Goal: Book appointment/travel/reservation

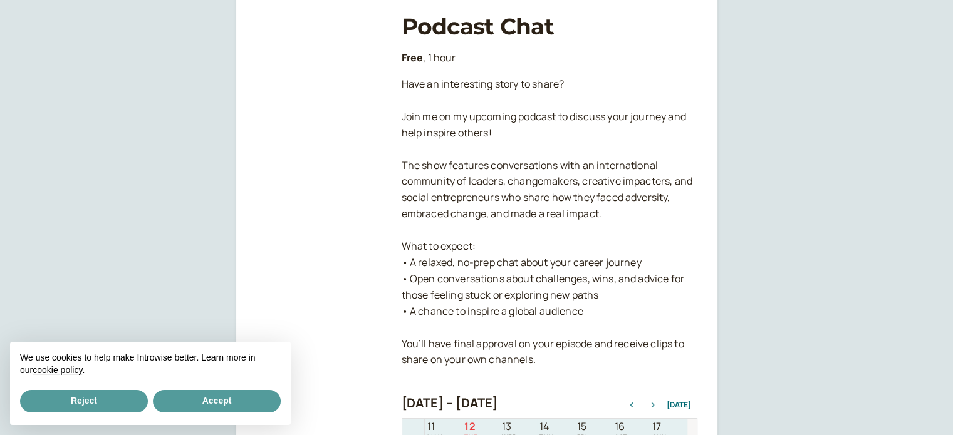
scroll to position [402, 0]
click at [237, 397] on button "Accept" at bounding box center [217, 401] width 128 height 23
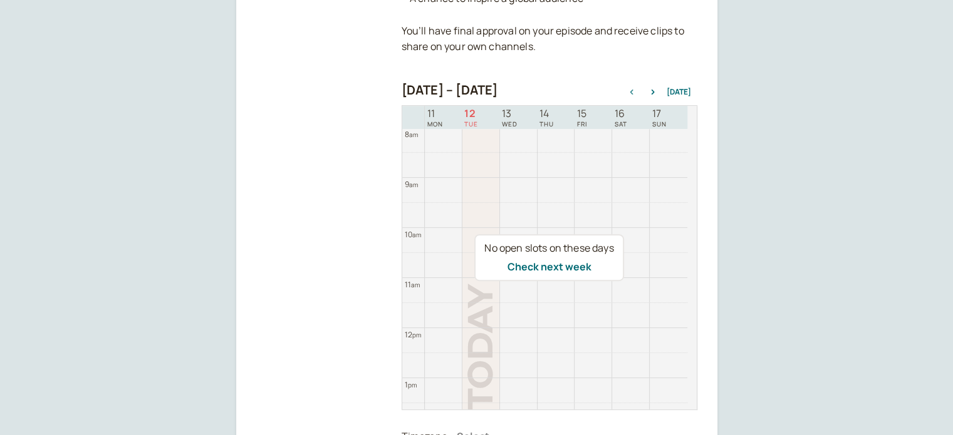
scroll to position [559, 0]
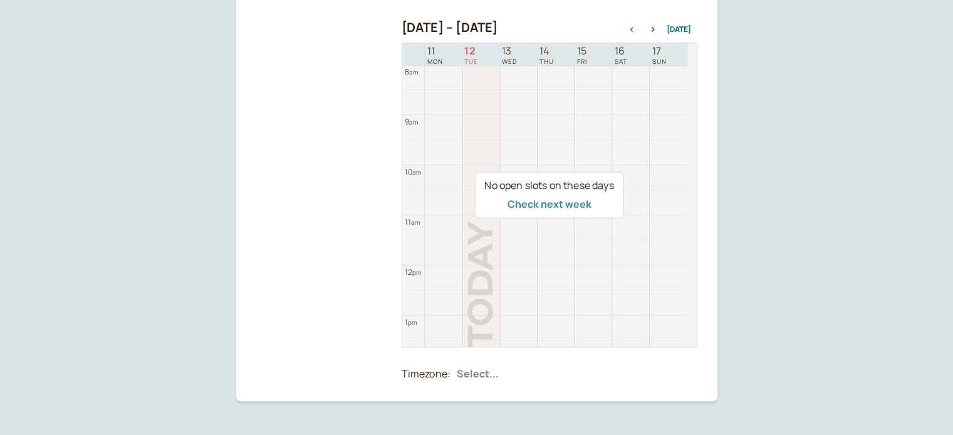
click at [585, 208] on button "Check next week" at bounding box center [549, 204] width 84 height 11
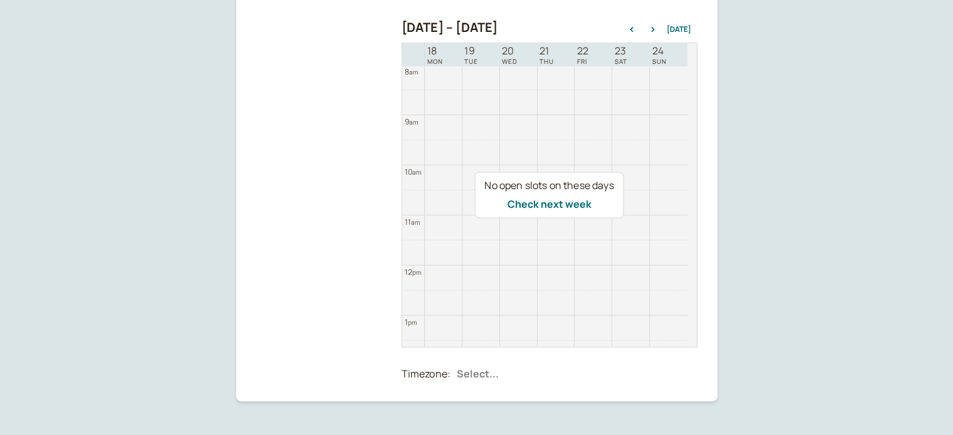
scroll to position [621, 0]
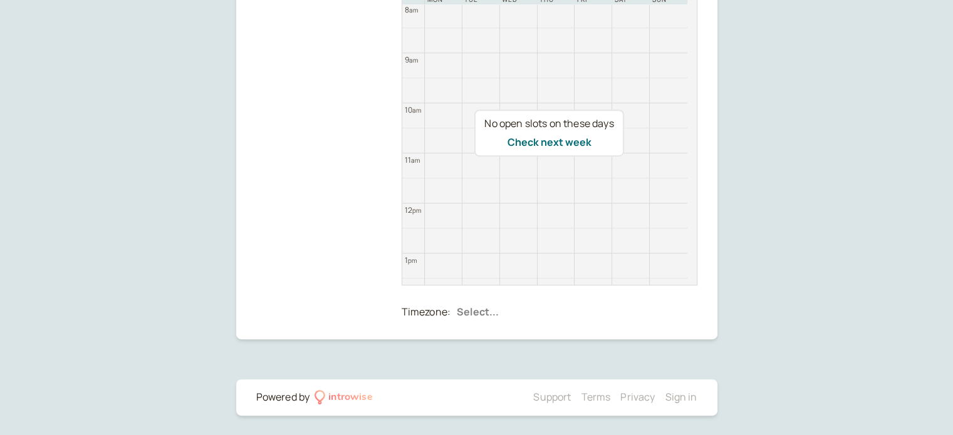
drag, startPoint x: 693, startPoint y: 145, endPoint x: 692, endPoint y: 174, distance: 28.2
click at [692, 174] on div "No open slots on these days Check next week" at bounding box center [550, 133] width 296 height 305
drag, startPoint x: 690, startPoint y: 147, endPoint x: 687, endPoint y: 216, distance: 68.4
click at [687, 216] on div "No open slots on these days Check next week" at bounding box center [550, 133] width 296 height 305
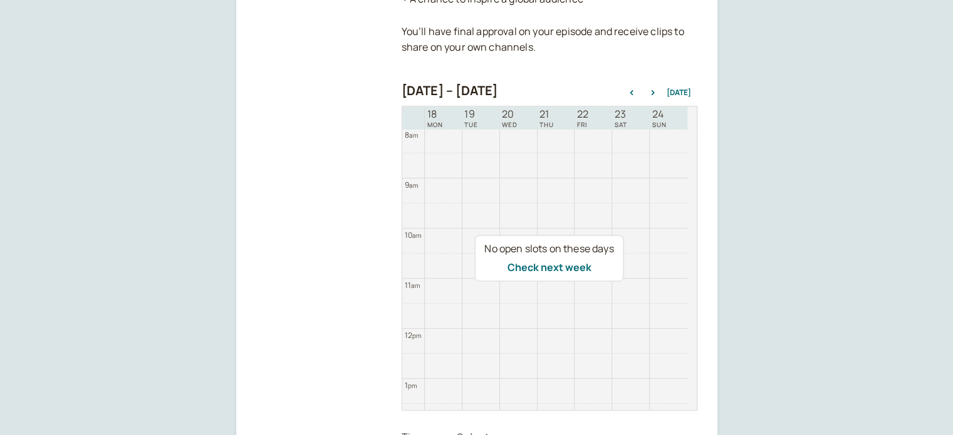
scroll to position [434, 0]
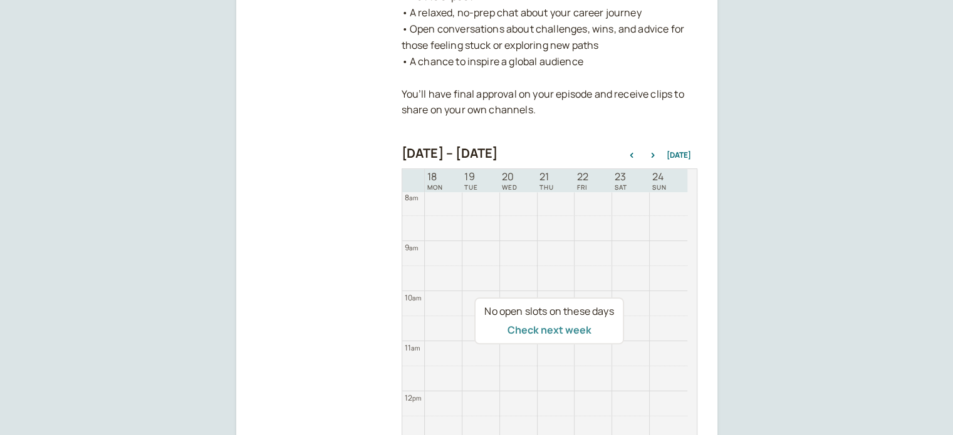
click at [561, 330] on button "Check next week" at bounding box center [549, 330] width 84 height 11
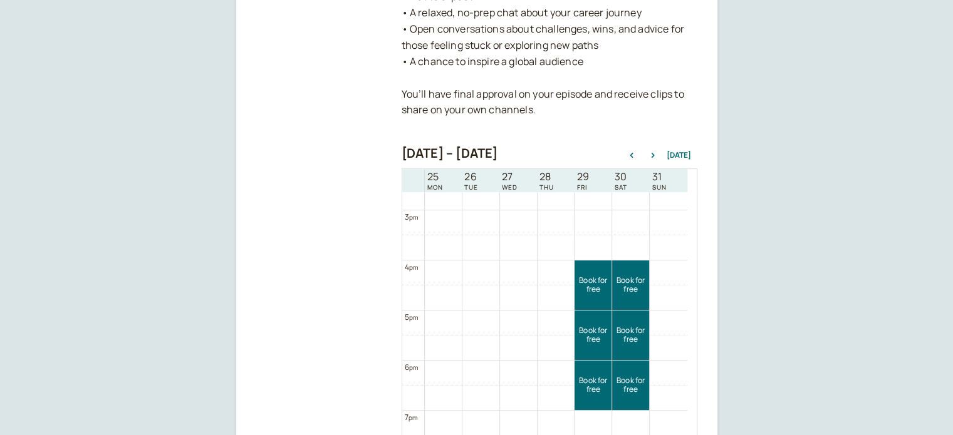
scroll to position [922, 0]
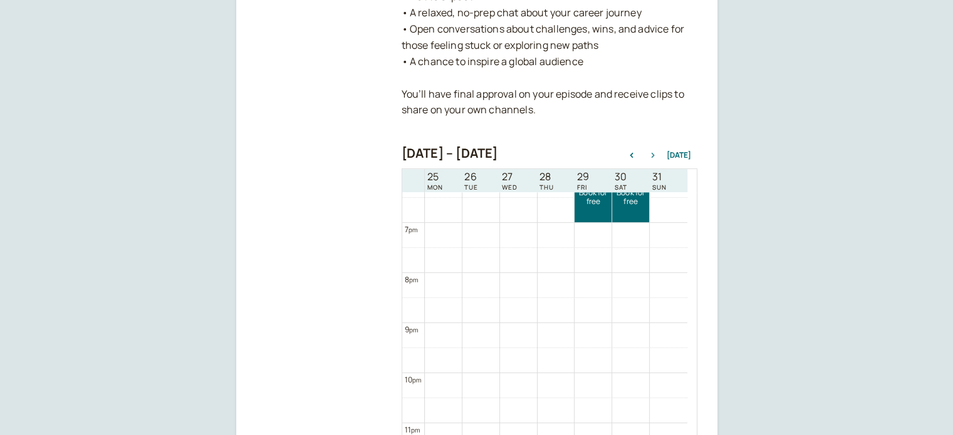
click at [657, 155] on icon "button" at bounding box center [652, 155] width 15 height 5
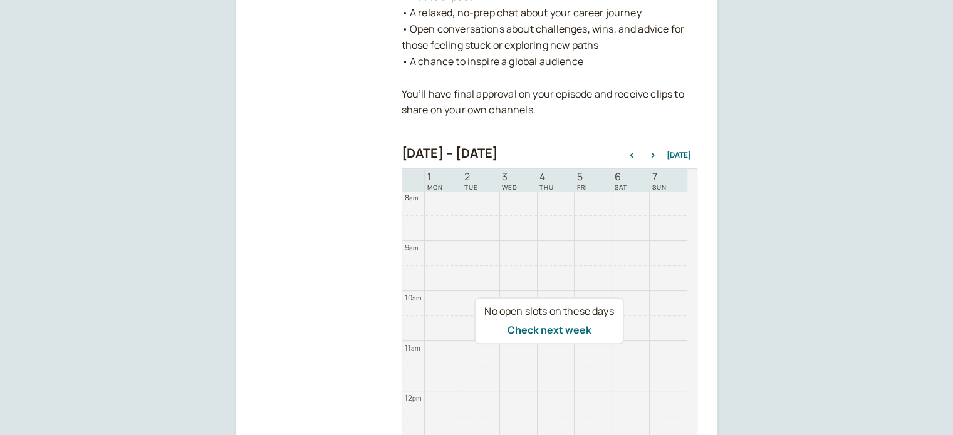
scroll to position [559, 0]
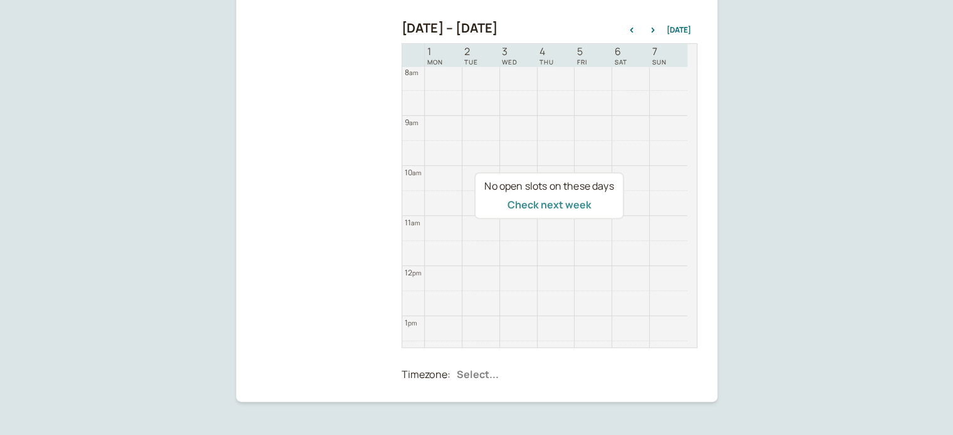
click at [534, 202] on button "Check next week" at bounding box center [549, 204] width 84 height 11
click at [559, 200] on button "Check next week" at bounding box center [549, 204] width 84 height 11
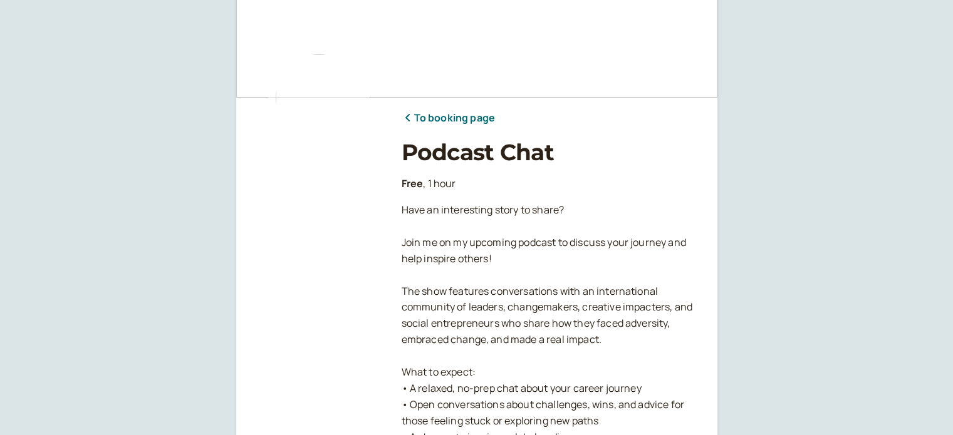
scroll to position [0, 0]
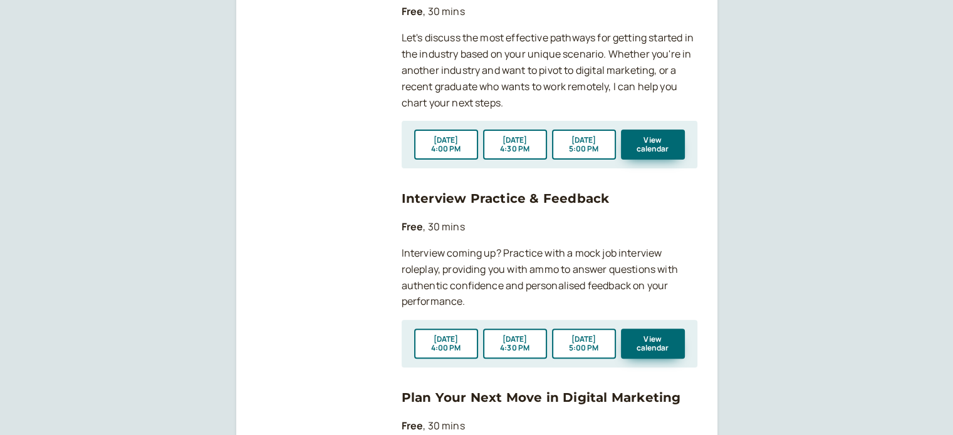
scroll to position [501, 0]
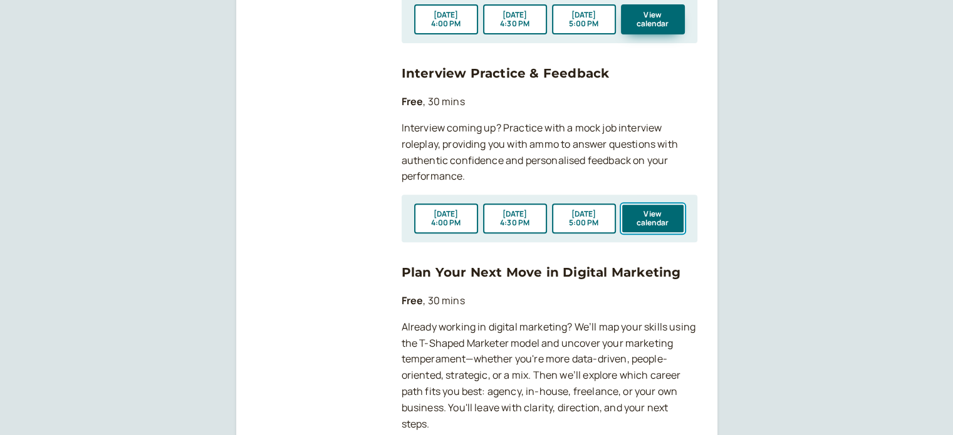
click at [645, 219] on button "View calendar" at bounding box center [653, 219] width 64 height 30
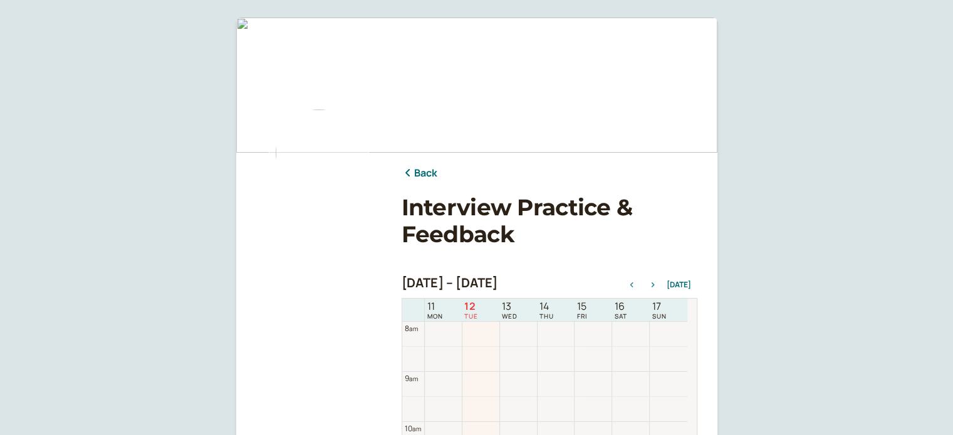
scroll to position [253, 0]
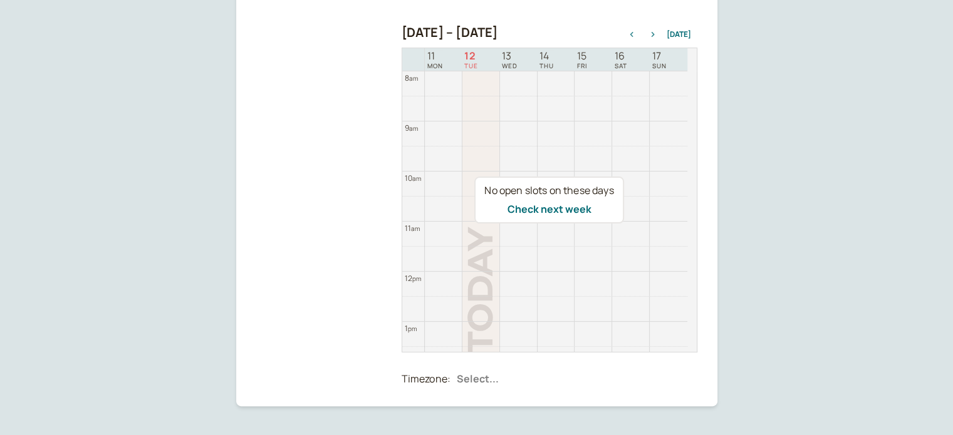
click at [655, 37] on icon "button" at bounding box center [652, 34] width 15 height 5
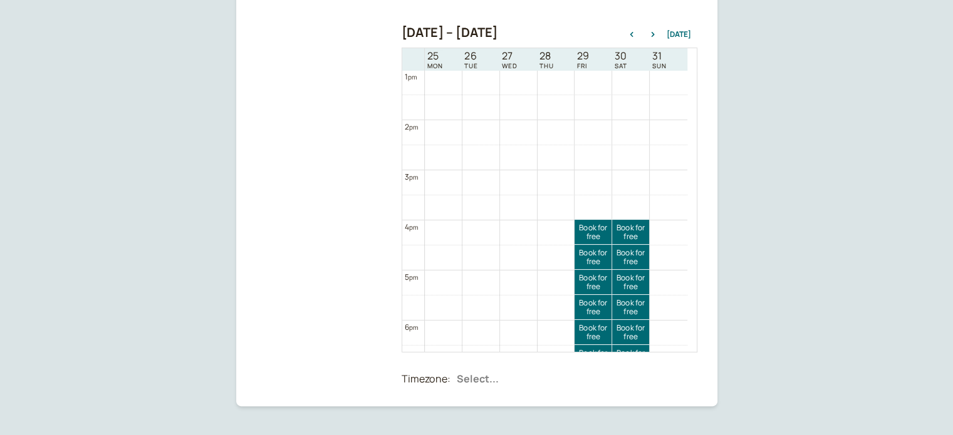
scroll to position [778, 0]
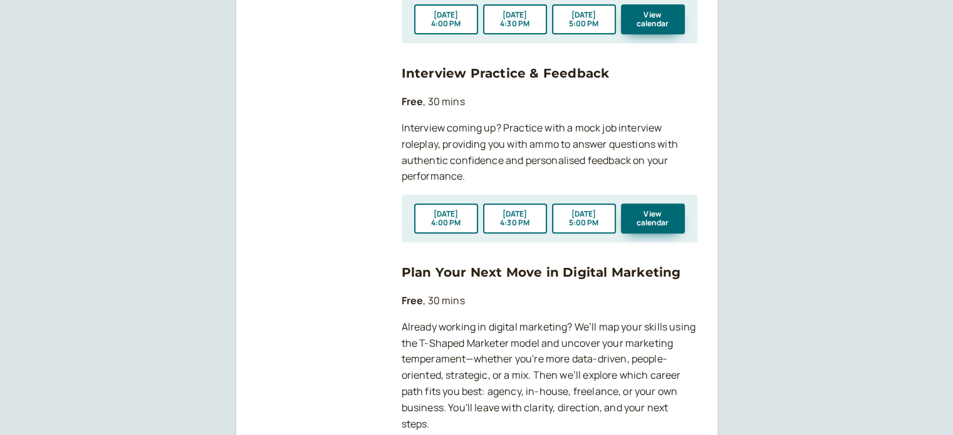
scroll to position [752, 0]
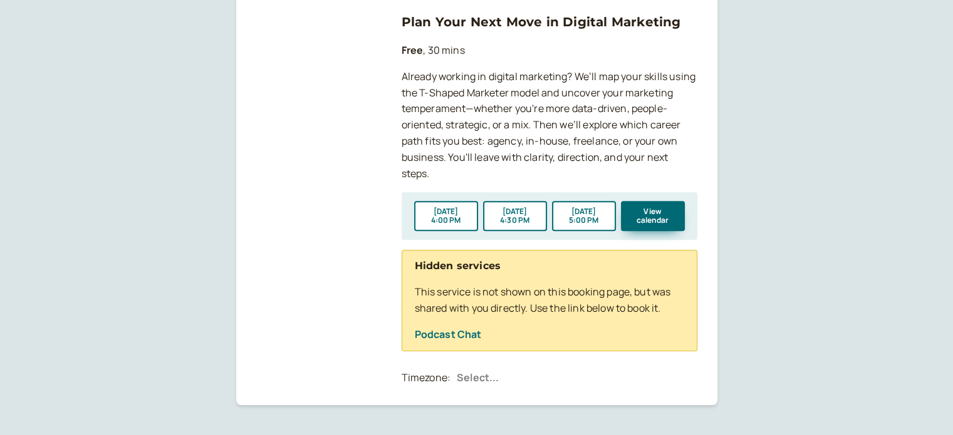
click at [462, 331] on link "Podcast Chat" at bounding box center [448, 335] width 67 height 14
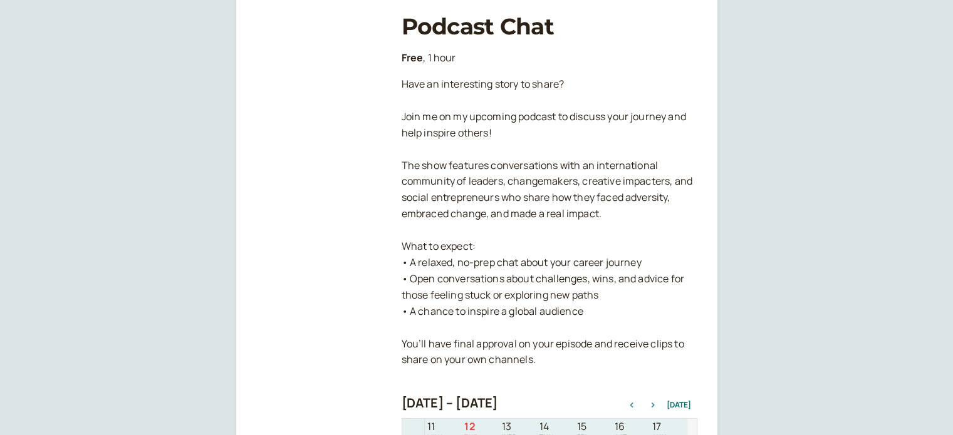
scroll to position [402, 0]
